Goal: Task Accomplishment & Management: Use online tool/utility

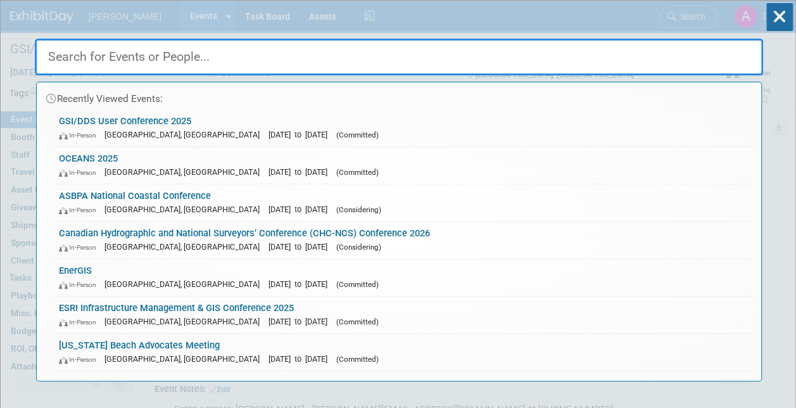
click at [80, 52] on input "text" at bounding box center [399, 57] width 728 height 37
click at [124, 119] on link "GSI/DDS User Conference 2025 In-Person Detroit, MI Sep 30, 2025 to Oct 2, 2025 …" at bounding box center [404, 128] width 702 height 37
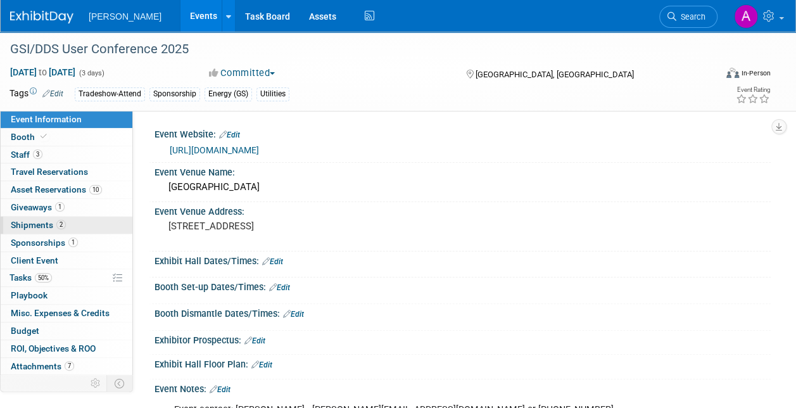
click at [39, 220] on span "Shipments 2" at bounding box center [38, 225] width 55 height 10
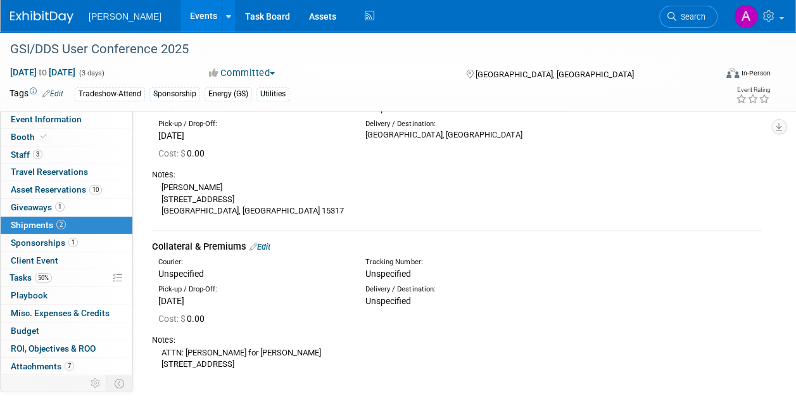
scroll to position [127, 0]
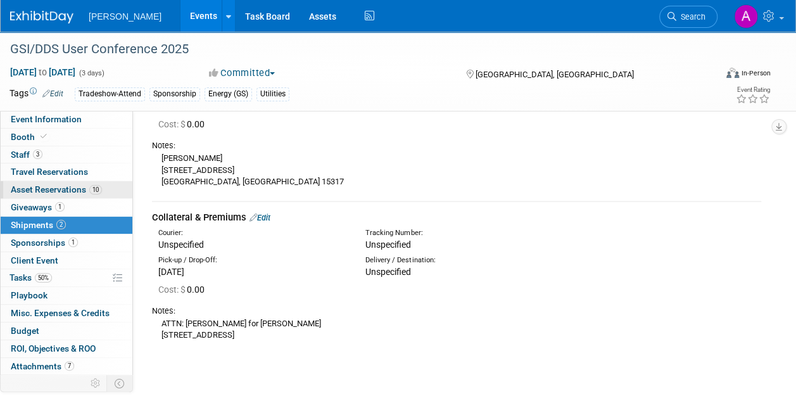
click at [44, 187] on span "Asset Reservations 10" at bounding box center [56, 189] width 91 height 10
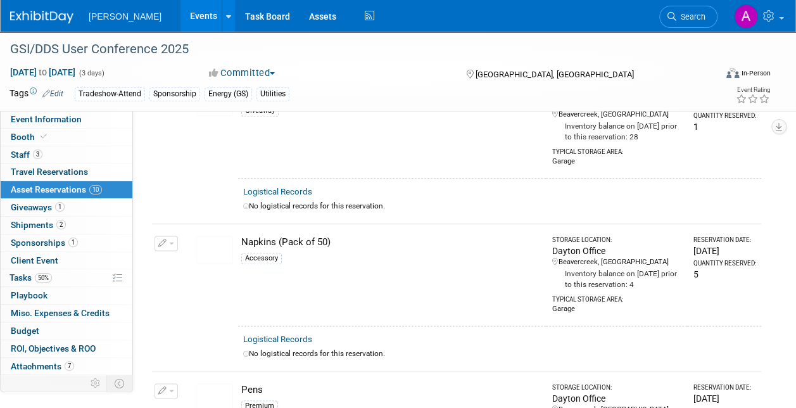
scroll to position [696, 0]
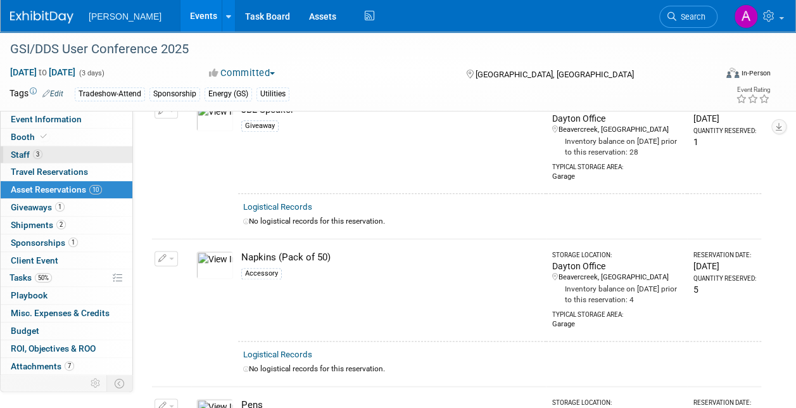
click at [43, 153] on link "3 Staff 3" at bounding box center [67, 154] width 132 height 17
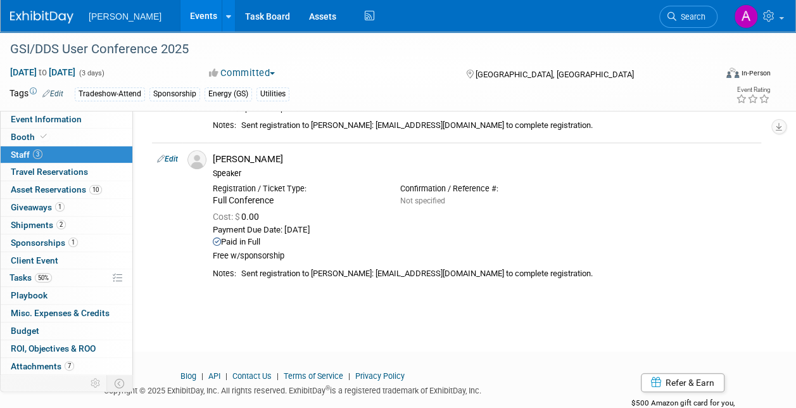
scroll to position [317, 0]
click at [22, 150] on span "Staff 3" at bounding box center [27, 154] width 32 height 10
click at [54, 206] on span "Giveaways 1" at bounding box center [38, 207] width 54 height 10
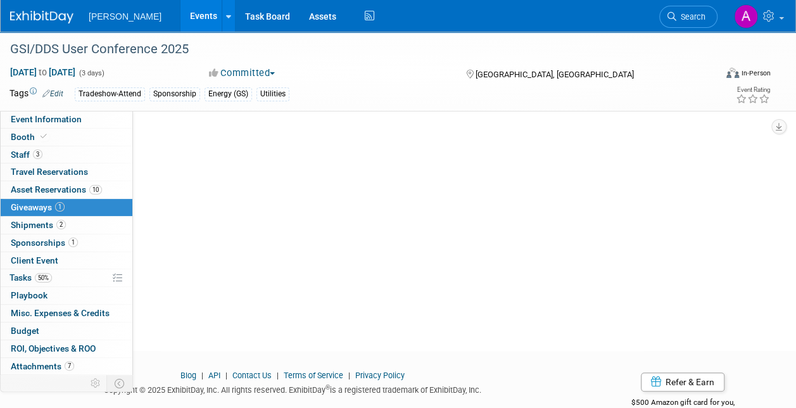
scroll to position [0, 0]
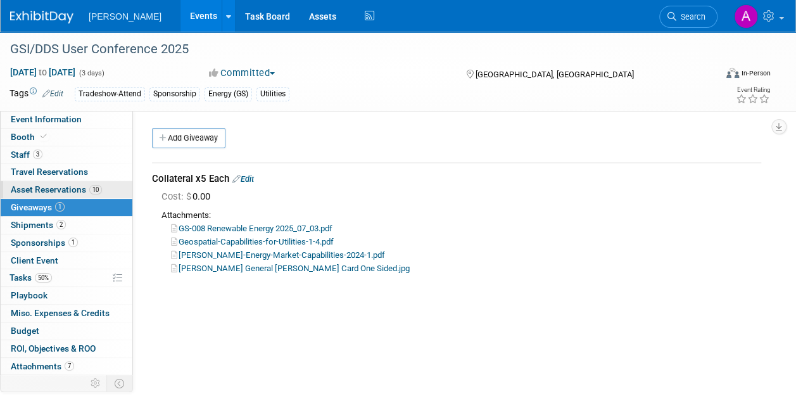
click at [54, 187] on span "Asset Reservations 10" at bounding box center [56, 189] width 91 height 10
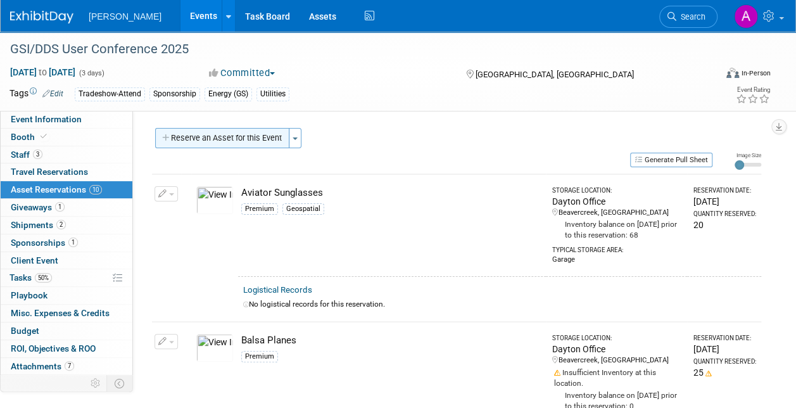
click at [239, 134] on button "Reserve an Asset for this Event" at bounding box center [222, 138] width 134 height 20
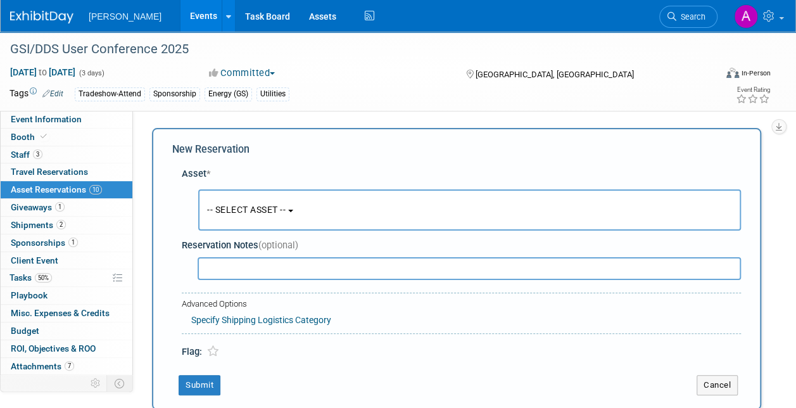
scroll to position [12, 0]
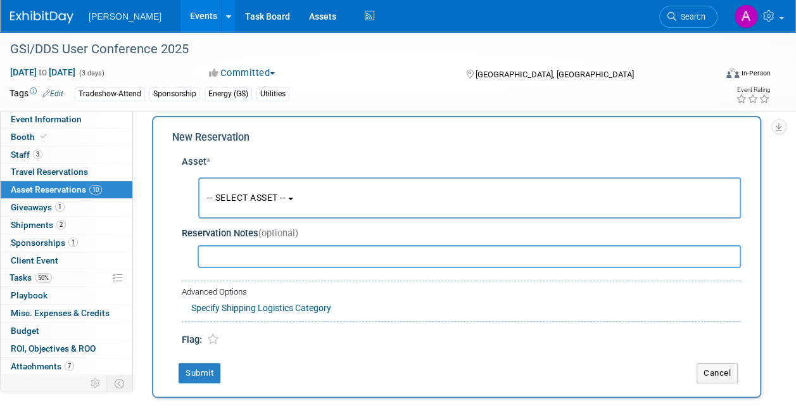
click at [256, 196] on span "-- SELECT ASSET --" at bounding box center [246, 197] width 79 height 10
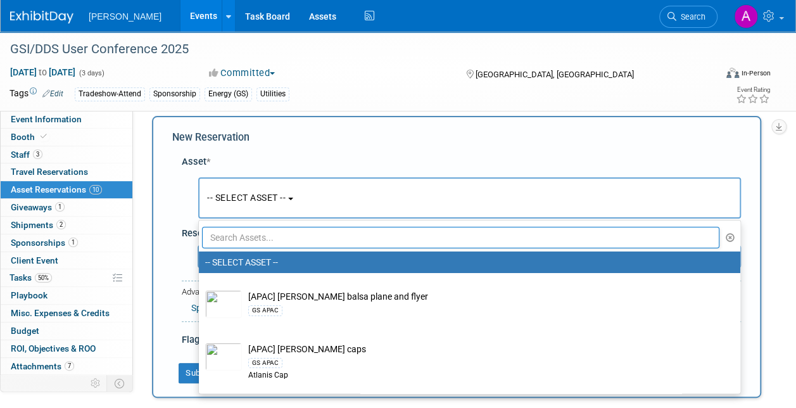
click at [215, 230] on input "text" at bounding box center [460, 238] width 517 height 22
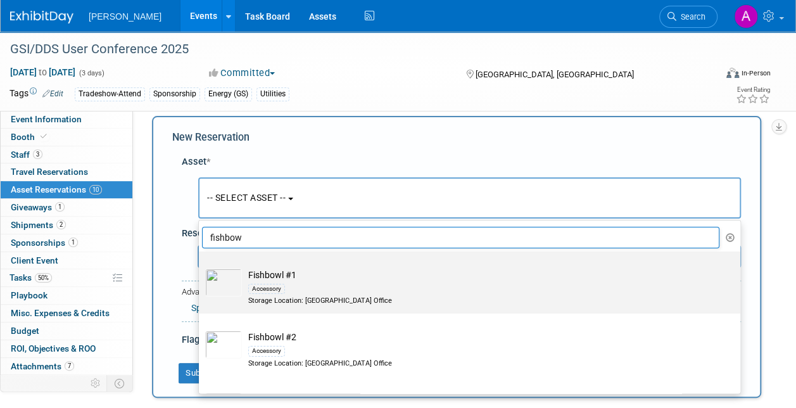
type input "fishbow"
click at [286, 276] on td "Fishbowl #1 Accessory Storage Location: [GEOGRAPHIC_DATA] Office" at bounding box center [478, 286] width 473 height 37
click at [201, 267] on input "Fishbowl #1 Accessory Storage Location: [GEOGRAPHIC_DATA] Office" at bounding box center [196, 262] width 8 height 8
select select "10724482"
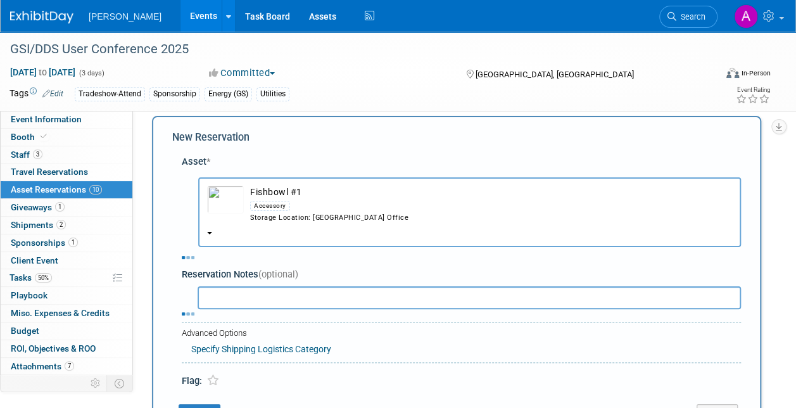
select select "8"
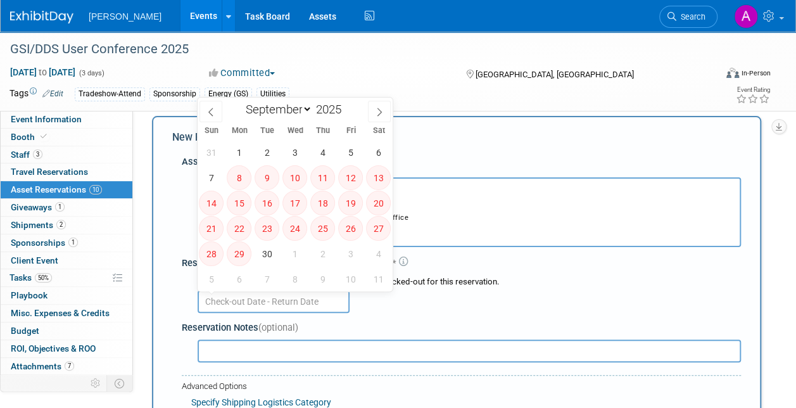
click at [272, 300] on input "text" at bounding box center [274, 301] width 152 height 23
click at [298, 232] on span "24" at bounding box center [294, 228] width 25 height 25
click at [370, 308] on div at bounding box center [469, 300] width 543 height 25
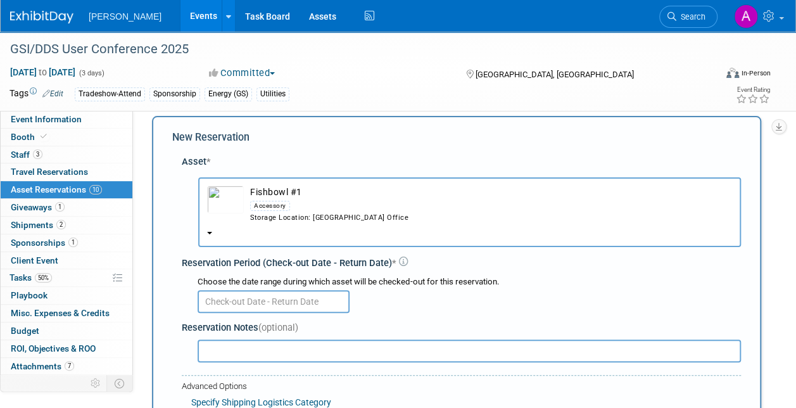
click at [272, 191] on td "Fishbowl #1 Accessory Storage Location: [GEOGRAPHIC_DATA] Office" at bounding box center [488, 204] width 488 height 37
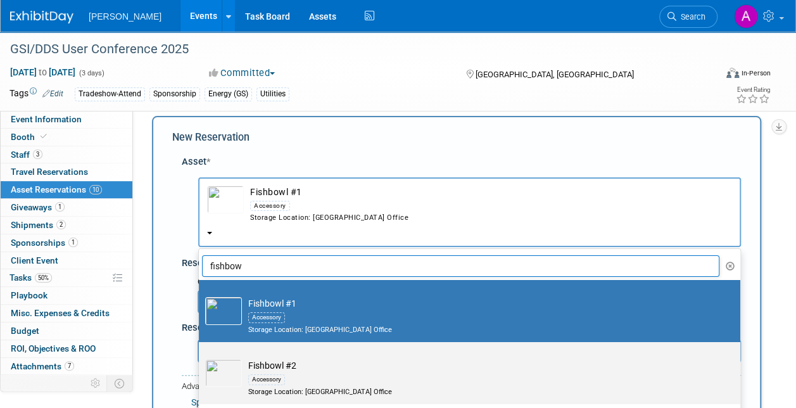
click at [282, 363] on td "Fishbowl #2 Accessory Storage Location: [GEOGRAPHIC_DATA] Office" at bounding box center [478, 377] width 473 height 37
click at [201, 357] on input "Fishbowl #2 Accessory Storage Location: [GEOGRAPHIC_DATA] Office" at bounding box center [196, 353] width 8 height 8
select select "10724483"
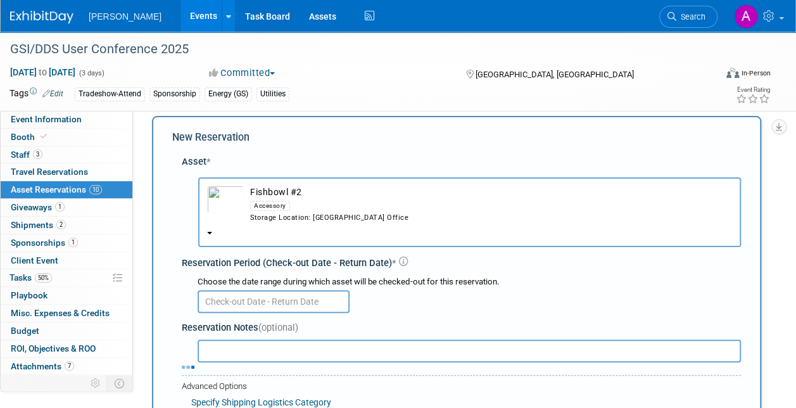
click at [293, 310] on input "text" at bounding box center [274, 301] width 152 height 23
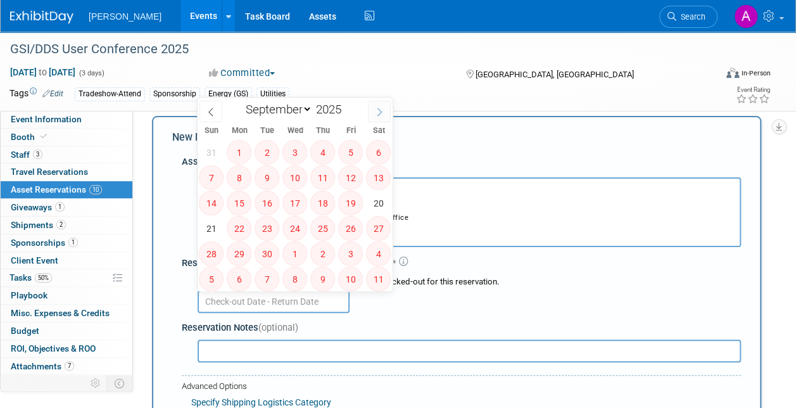
click at [381, 108] on icon at bounding box center [379, 112] width 9 height 9
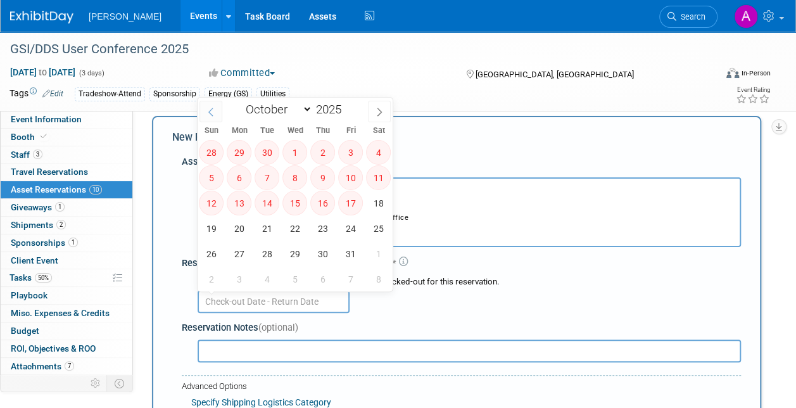
click at [211, 104] on span at bounding box center [210, 112] width 23 height 22
select select "8"
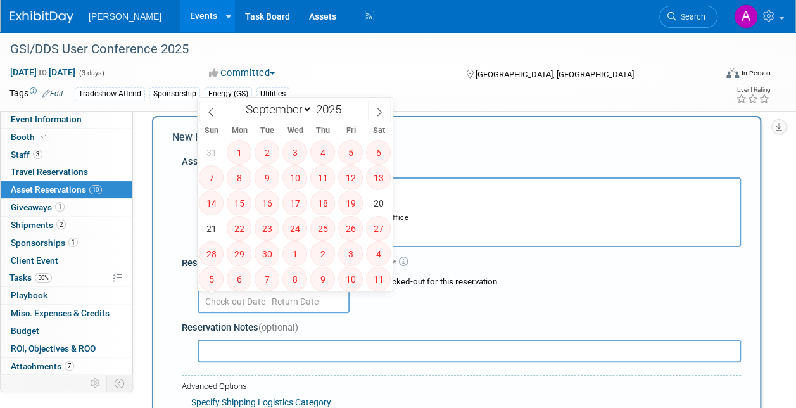
click at [439, 217] on div "Storage Location: [GEOGRAPHIC_DATA] Office" at bounding box center [491, 218] width 482 height 10
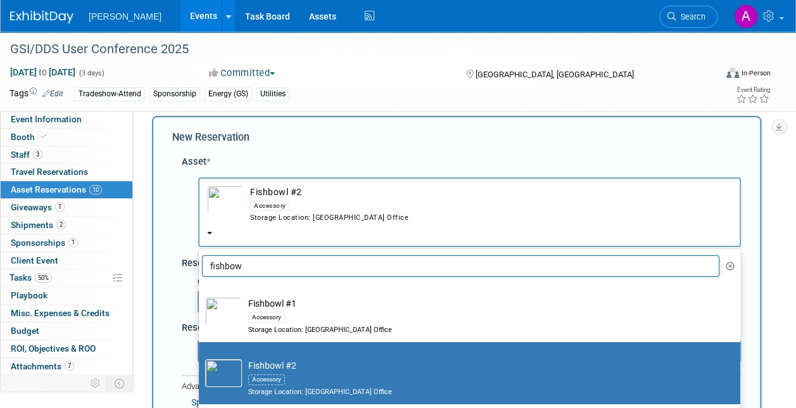
click at [218, 229] on button "Fishbowl #2 Accessory Storage Location: [GEOGRAPHIC_DATA] Office" at bounding box center [469, 212] width 543 height 70
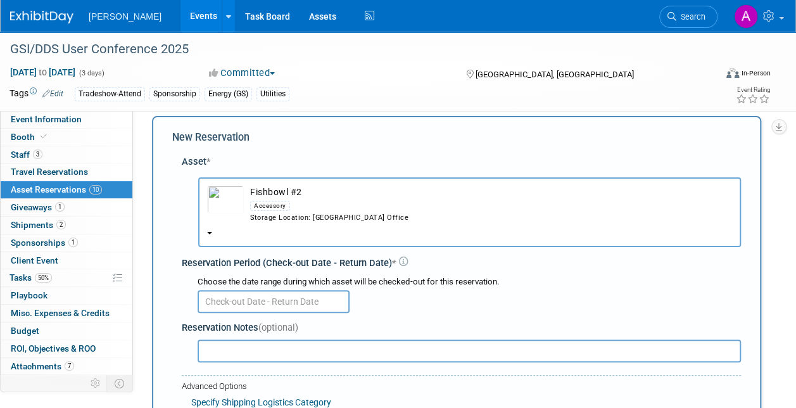
click at [208, 236] on button "Fishbowl #2 Accessory Storage Location: [GEOGRAPHIC_DATA] Office" at bounding box center [469, 212] width 543 height 70
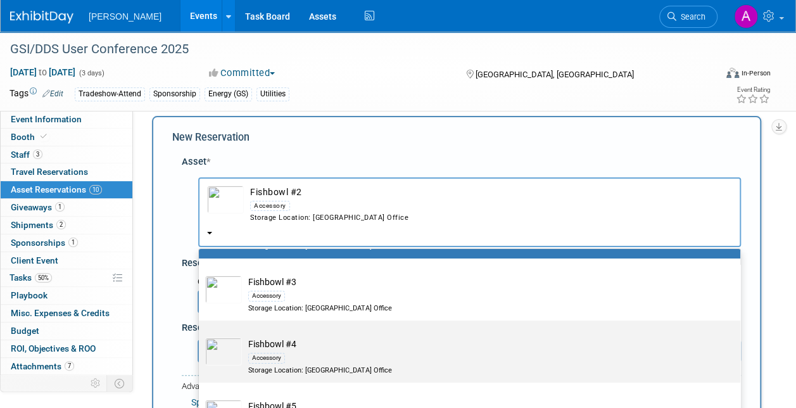
scroll to position [127, 0]
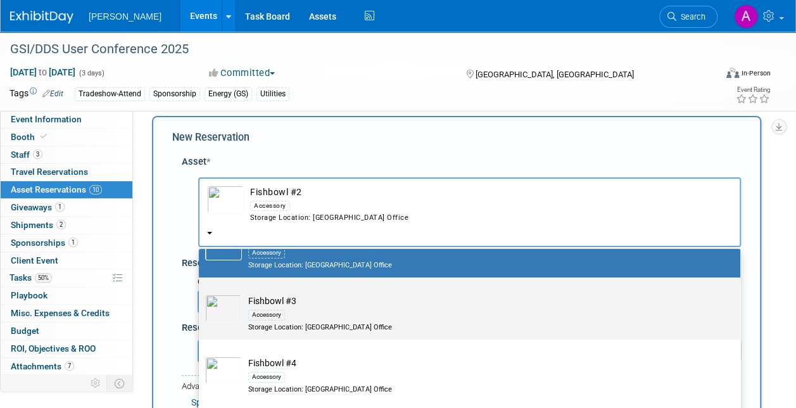
click at [291, 308] on div "Accessory" at bounding box center [481, 314] width 467 height 15
click at [201, 293] on input "Fishbowl #3 Accessory Storage Location: [GEOGRAPHIC_DATA] Office" at bounding box center [196, 288] width 8 height 8
select select "10724484"
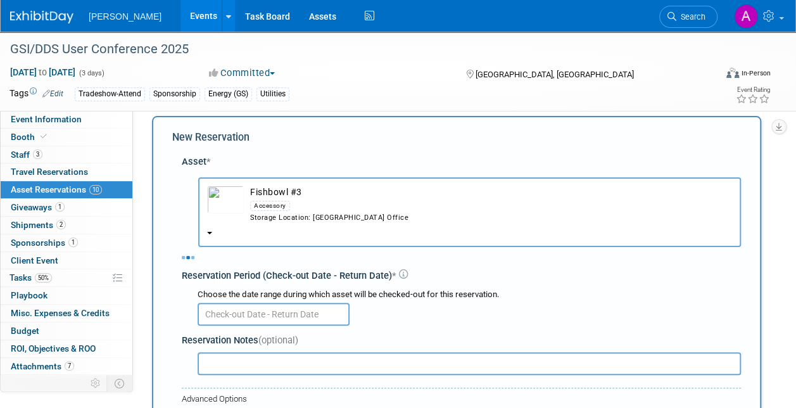
select select "8"
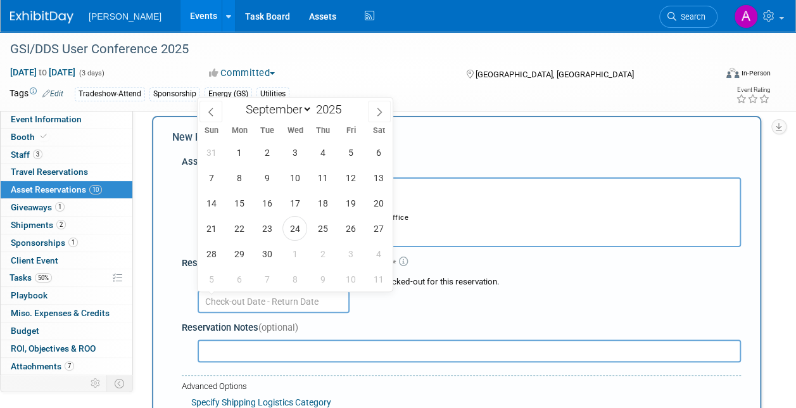
click at [271, 303] on input "text" at bounding box center [274, 301] width 152 height 23
click at [295, 223] on span "24" at bounding box center [294, 228] width 25 height 25
type input "[DATE]"
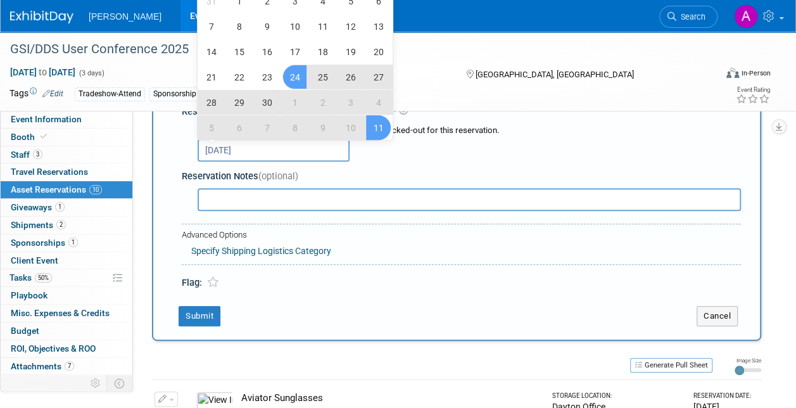
scroll to position [202, 0]
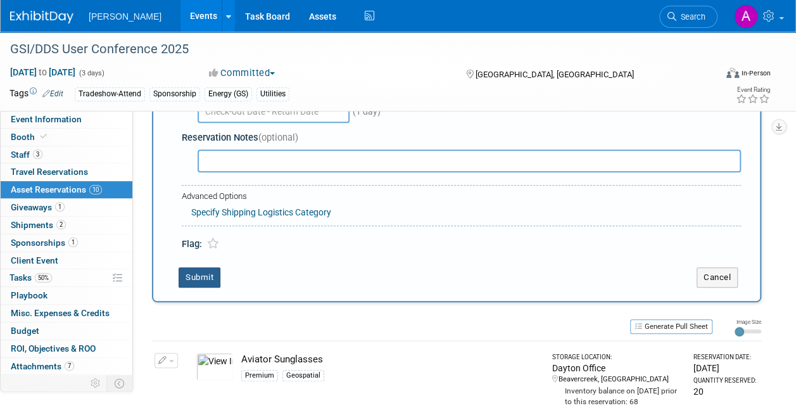
click at [204, 276] on button "Submit" at bounding box center [200, 277] width 42 height 20
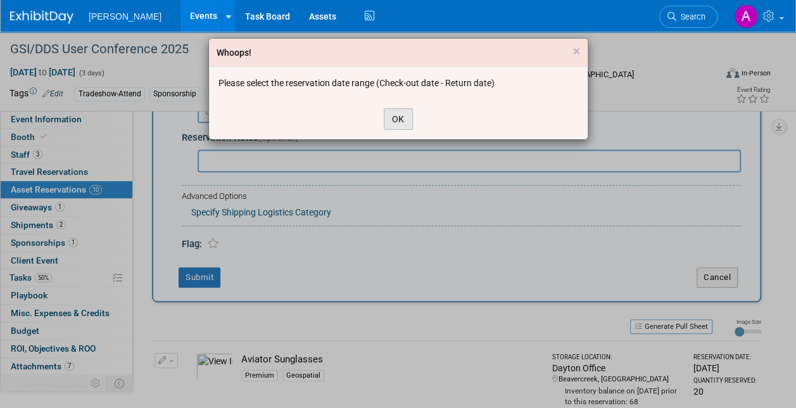
click at [394, 113] on button "OK" at bounding box center [398, 119] width 29 height 22
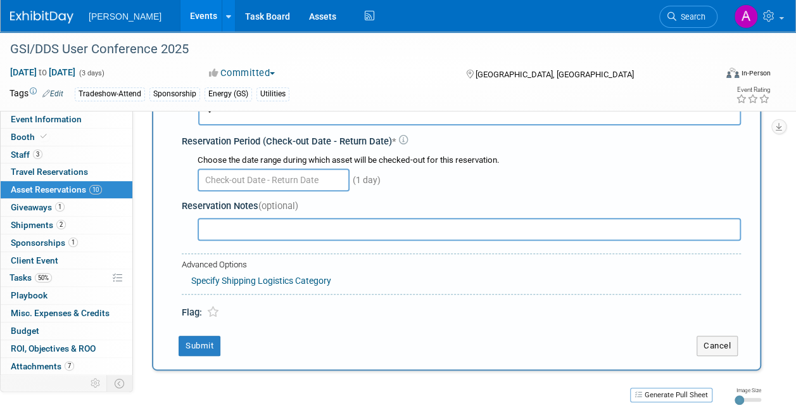
scroll to position [75, 0]
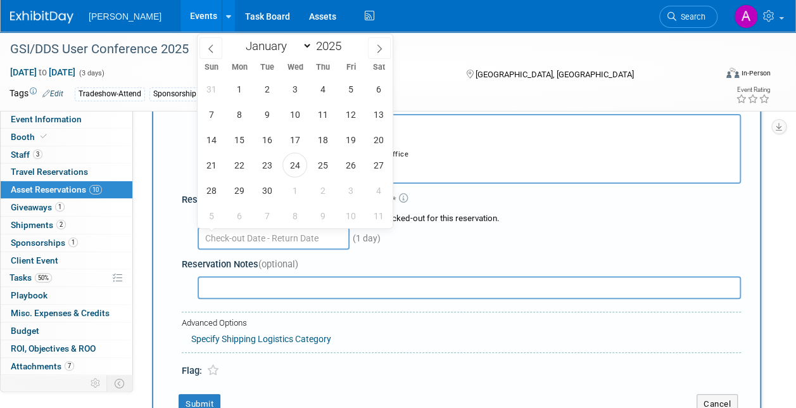
click at [234, 232] on input "text" at bounding box center [274, 238] width 152 height 23
click at [298, 163] on span "24" at bounding box center [294, 165] width 25 height 25
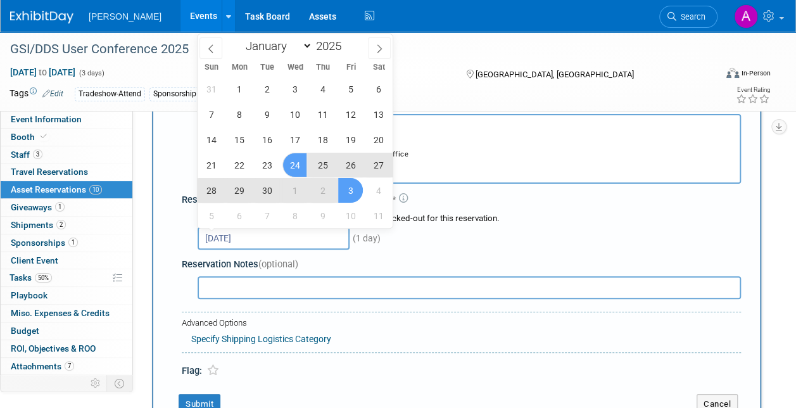
click at [351, 189] on span "3" at bounding box center [350, 190] width 25 height 25
type input "[DATE] to [DATE]"
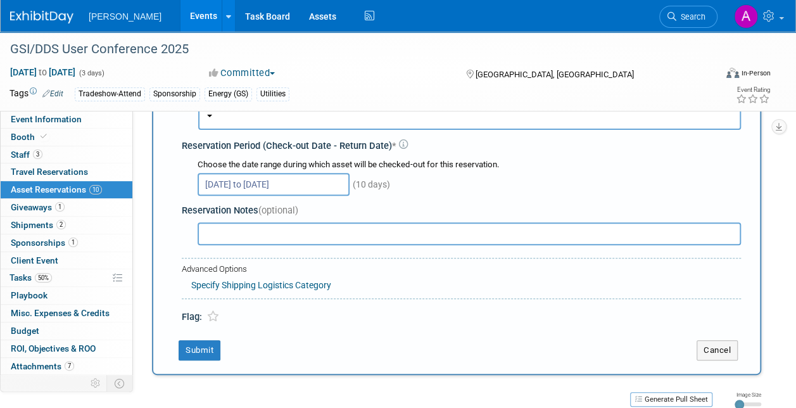
scroll to position [202, 0]
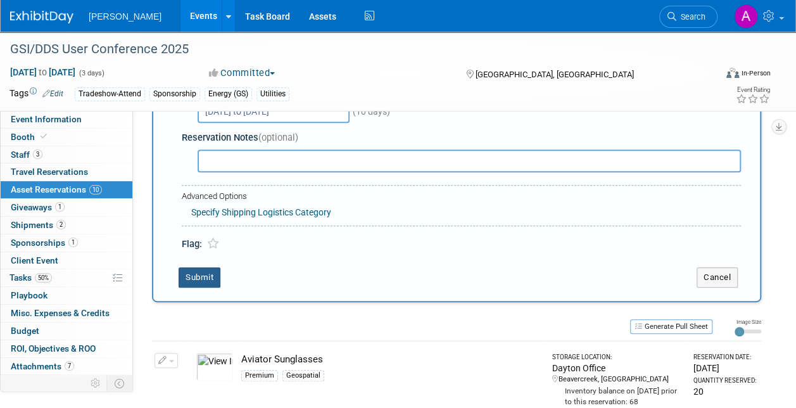
click at [200, 272] on button "Submit" at bounding box center [200, 277] width 42 height 20
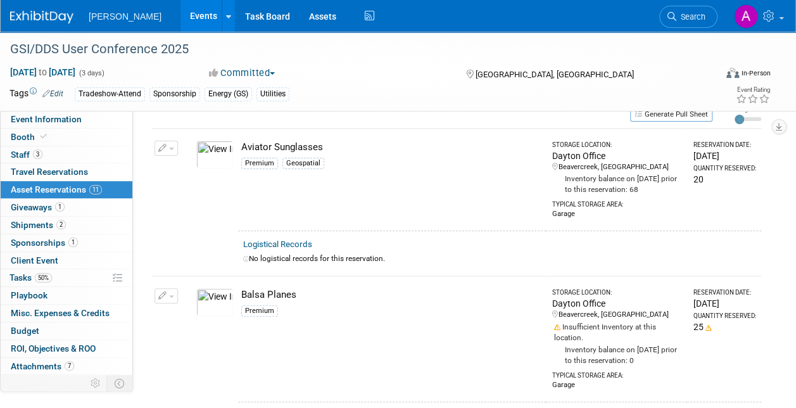
scroll to position [0, 0]
